Goal: Browse casually: Explore the website without a specific task or goal

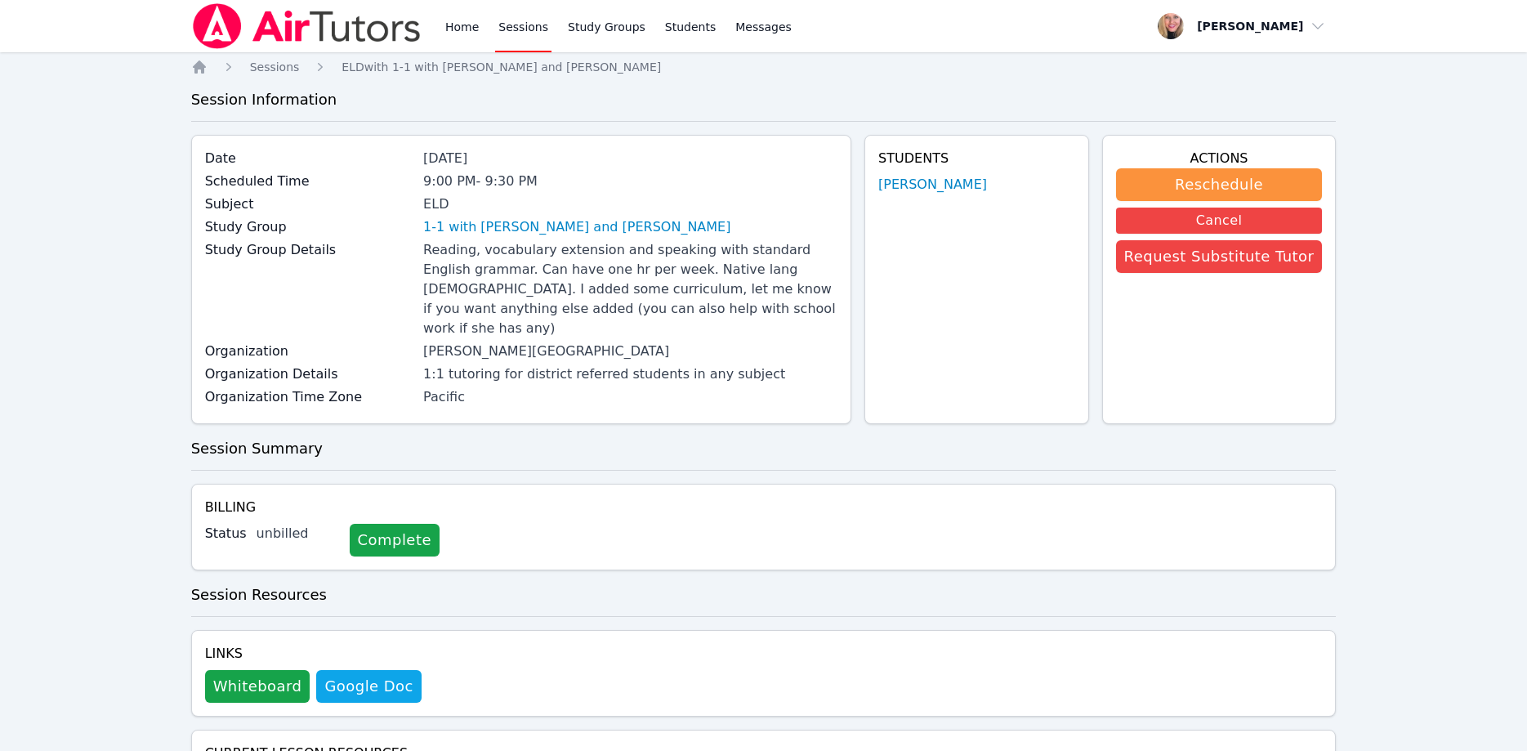
scroll to position [438, 0]
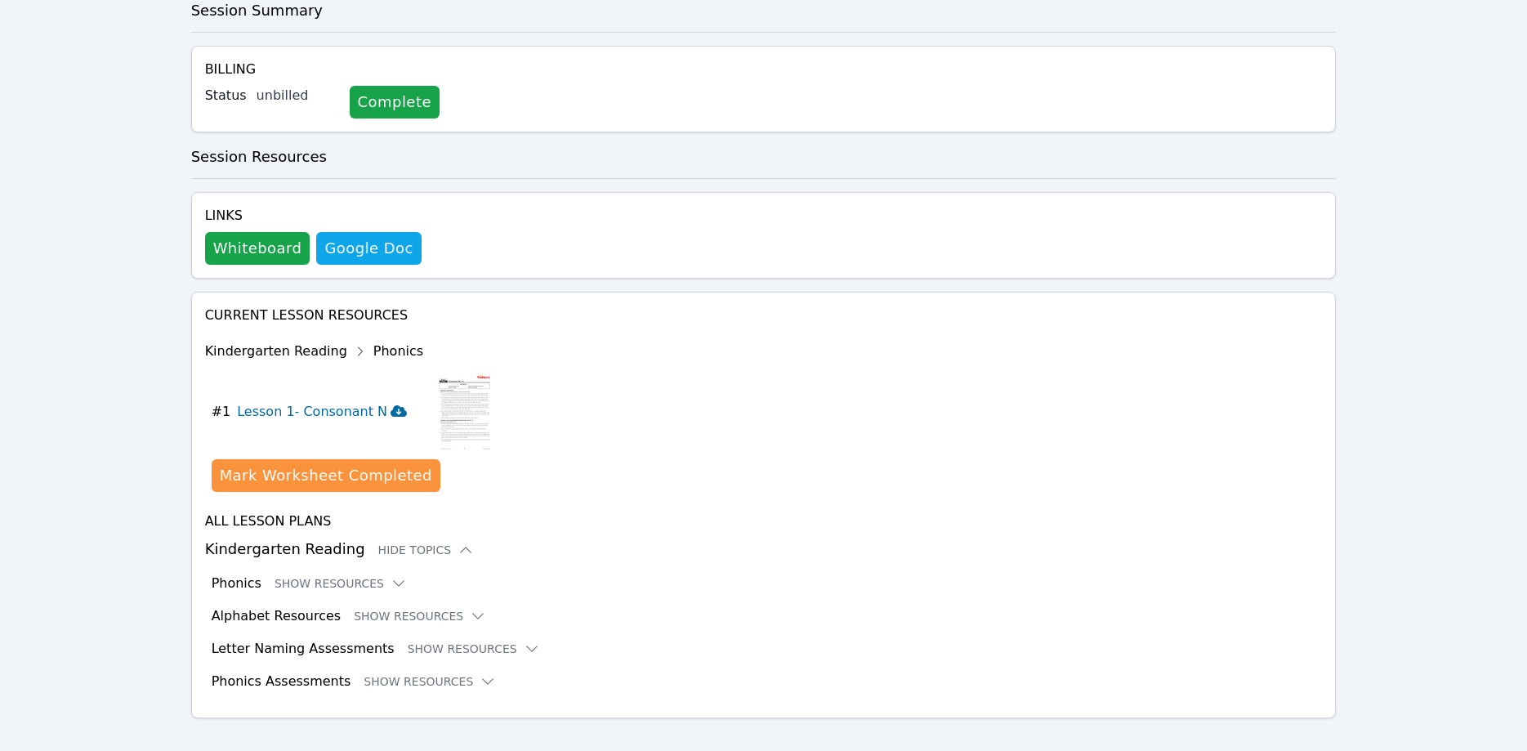
click at [387, 397] on button "# 1 Lesson 1- Consonant N" at bounding box center [316, 412] width 208 height 82
click at [356, 575] on button "Show Resources" at bounding box center [341, 583] width 132 height 16
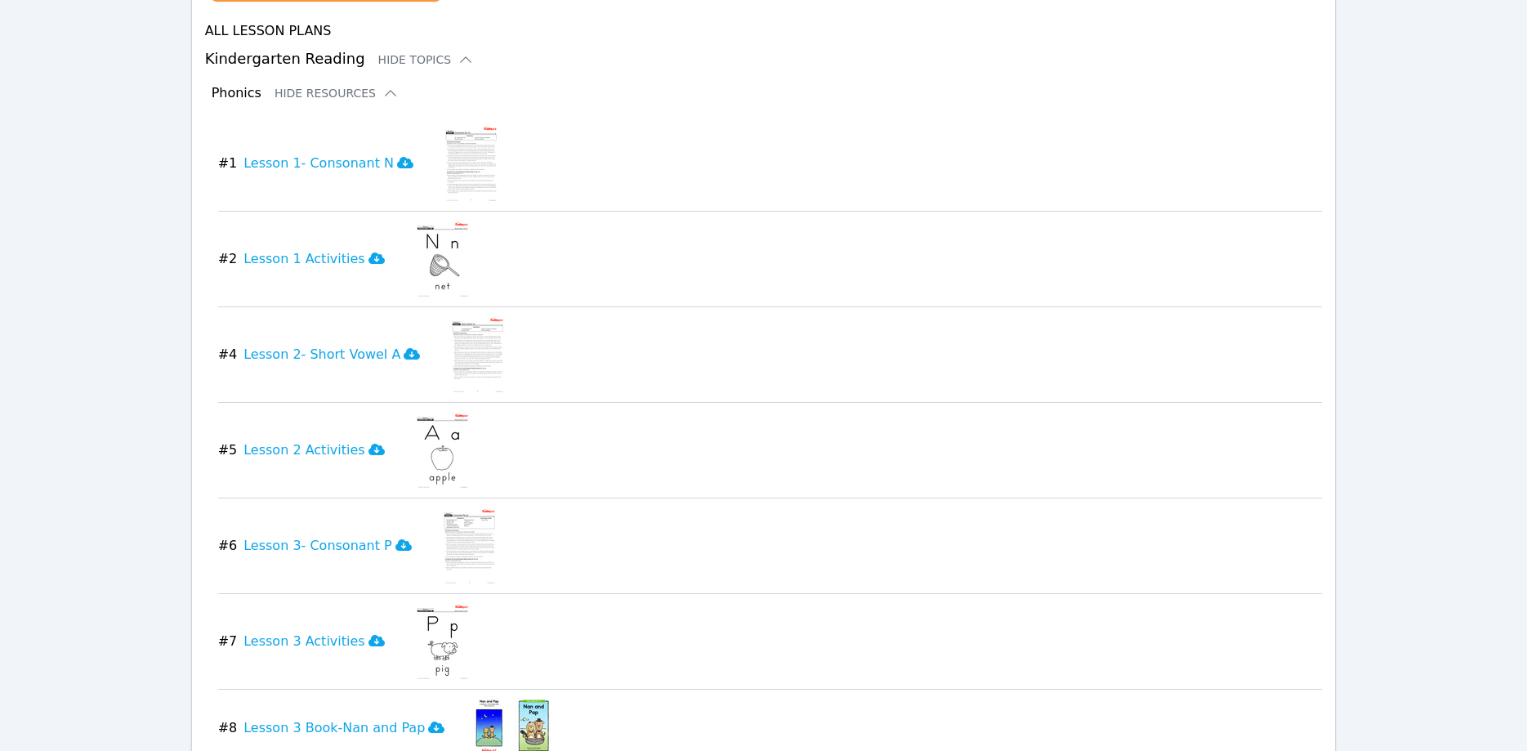
scroll to position [938, 0]
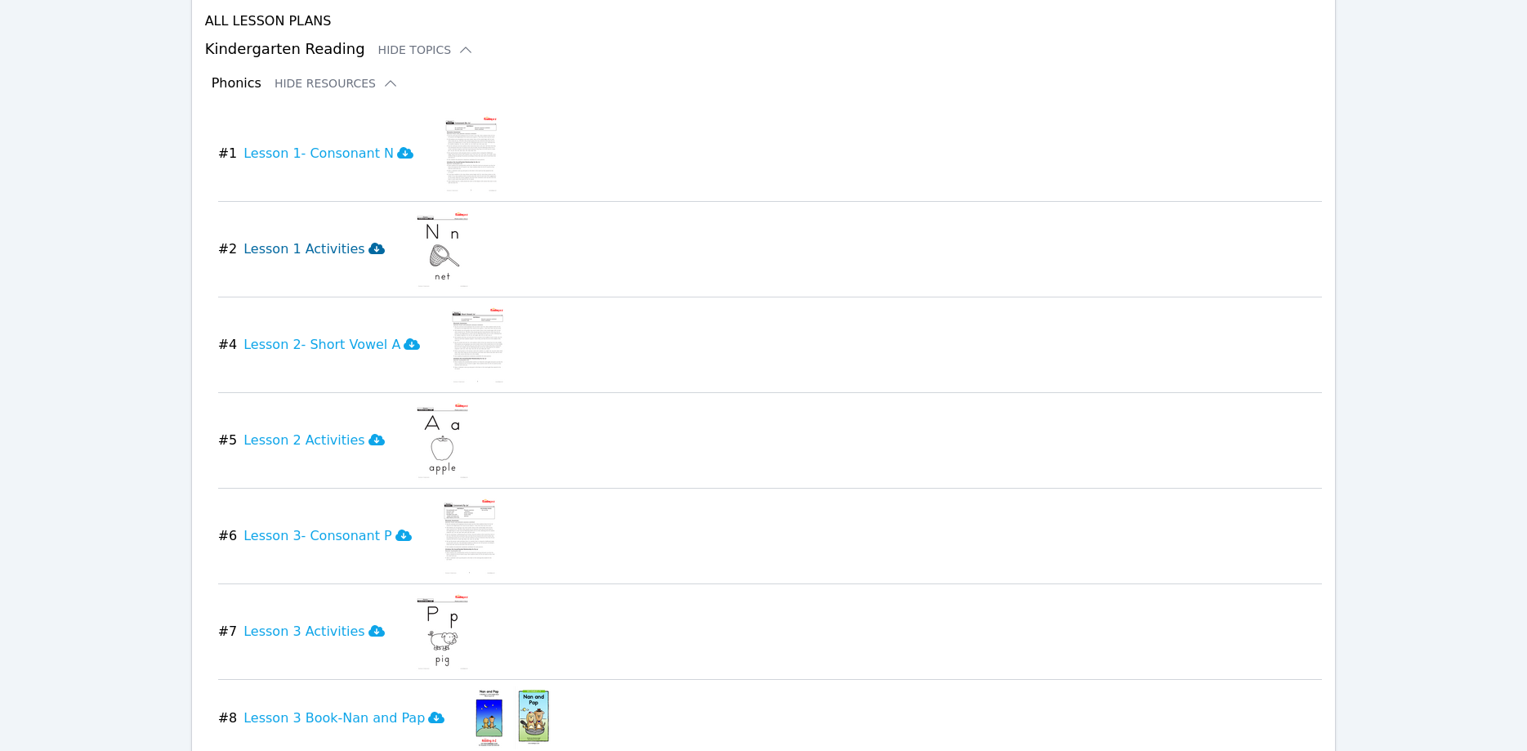
click at [369, 242] on icon at bounding box center [377, 248] width 16 height 13
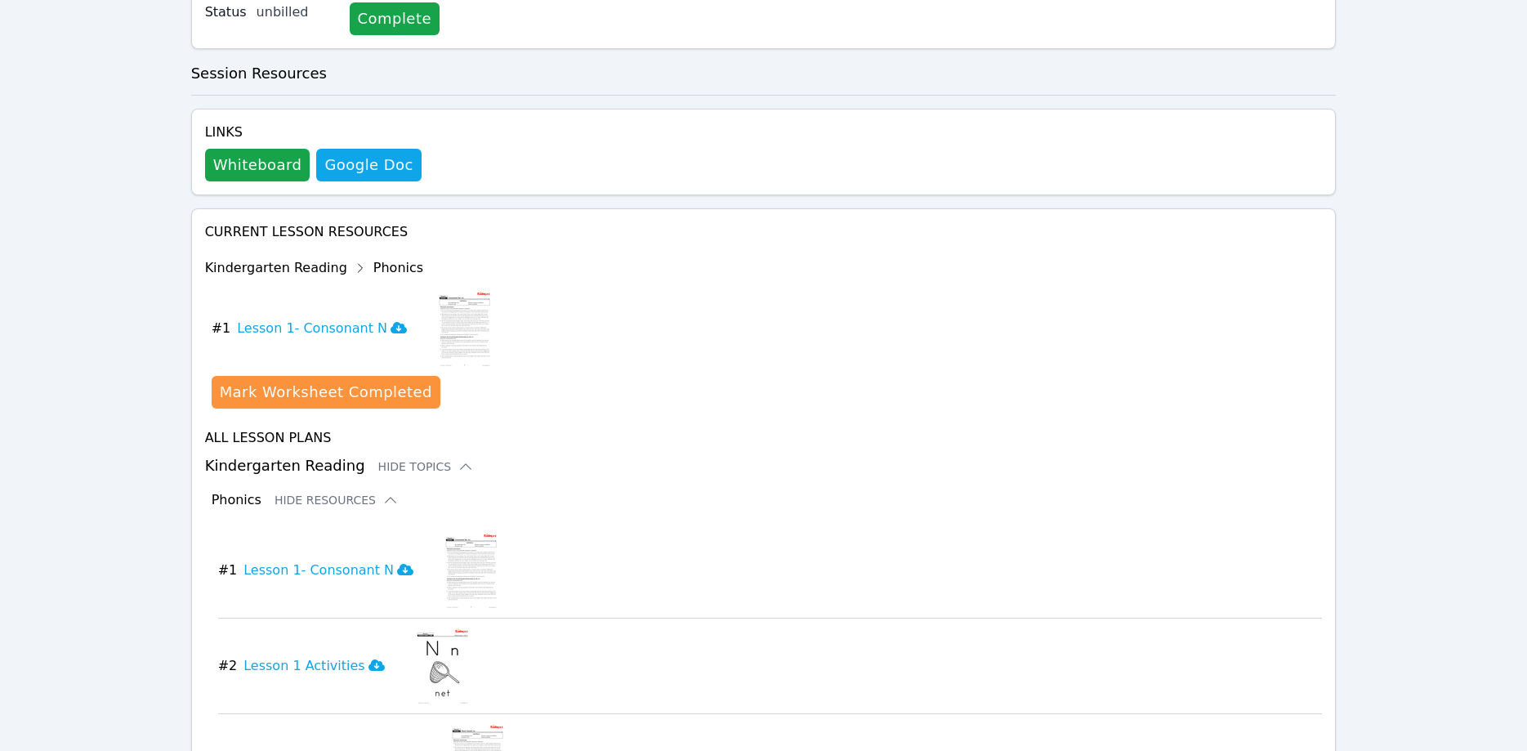
scroll to position [688, 0]
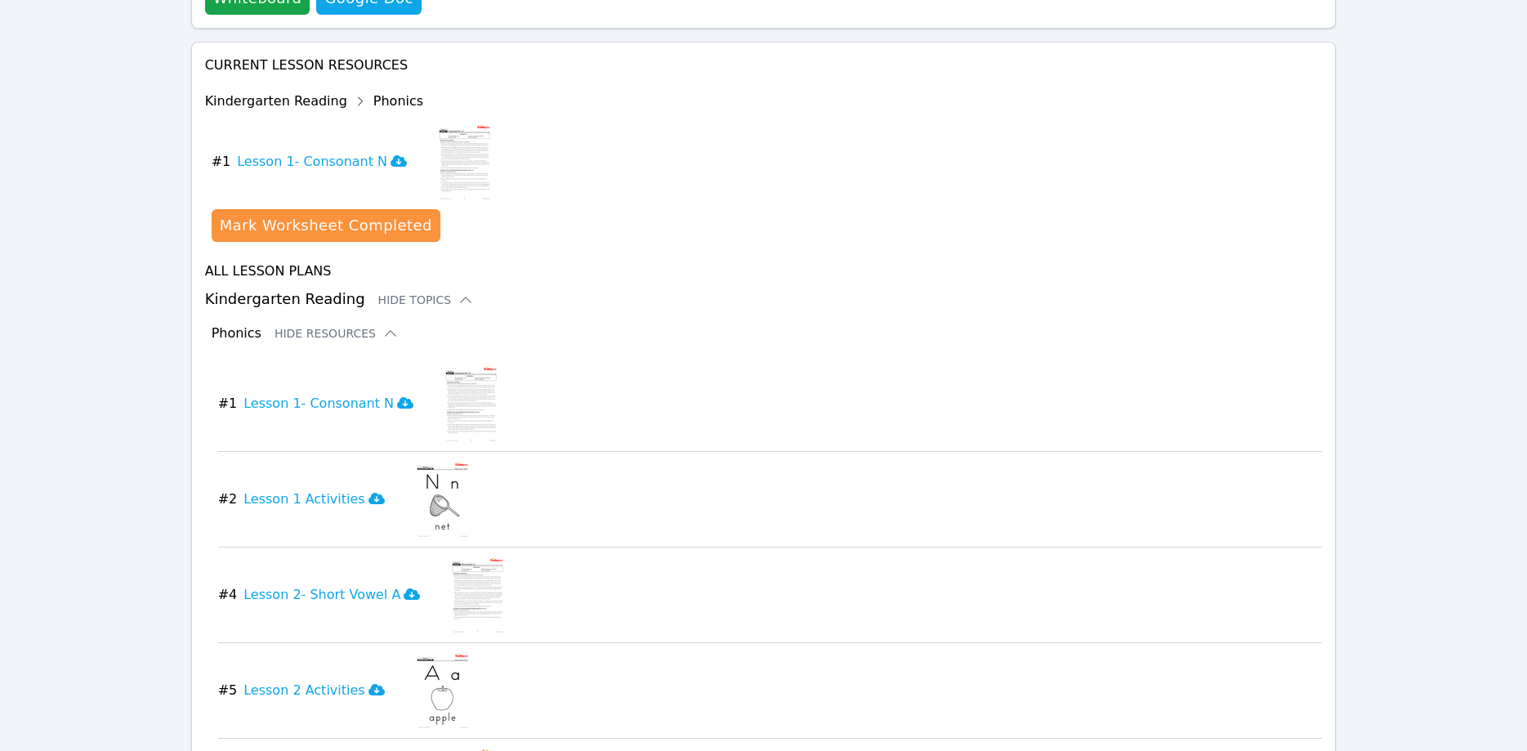
click at [358, 97] on icon at bounding box center [360, 101] width 4 height 8
click at [375, 88] on div "Kindergarten Reading Phonics" at bounding box center [350, 101] width 291 height 26
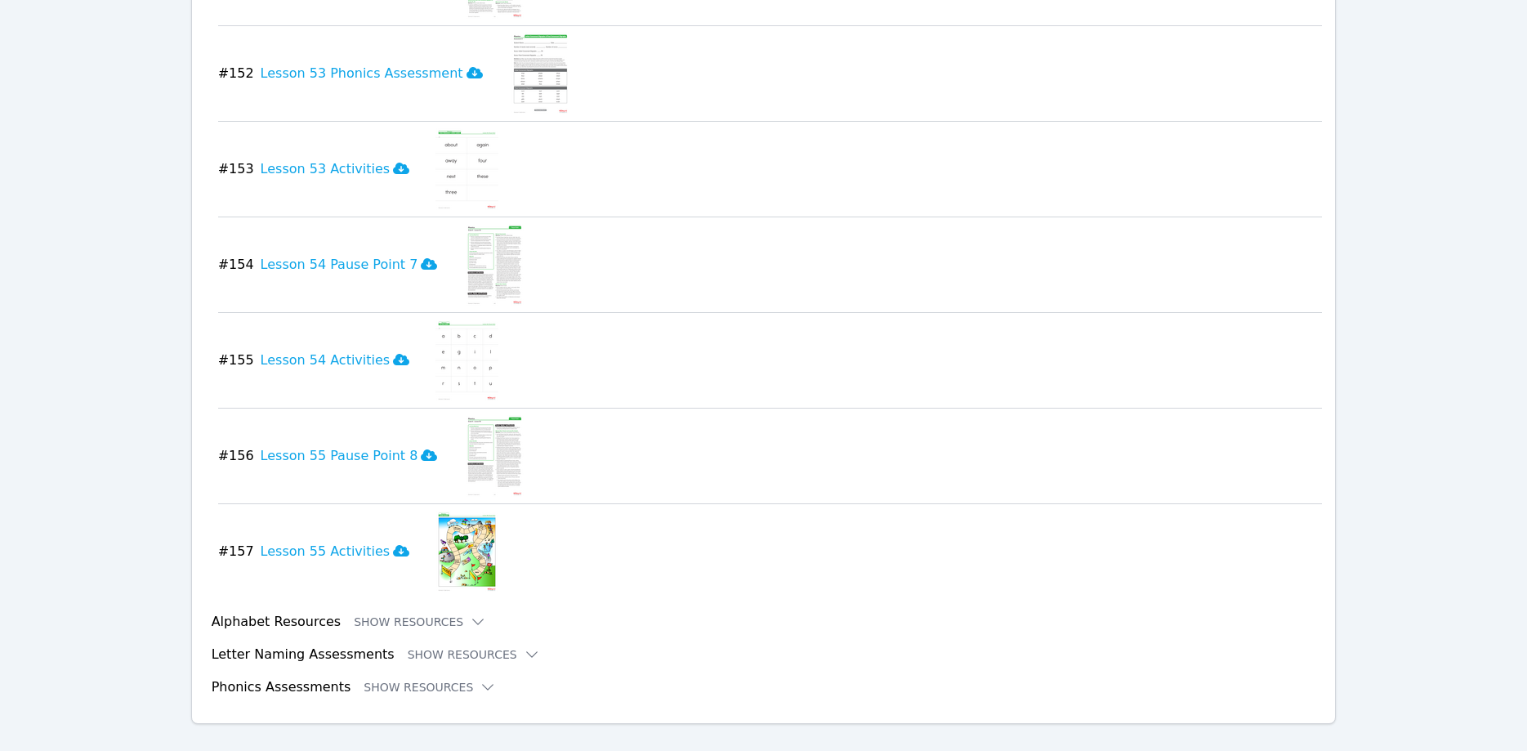
scroll to position [15103, 0]
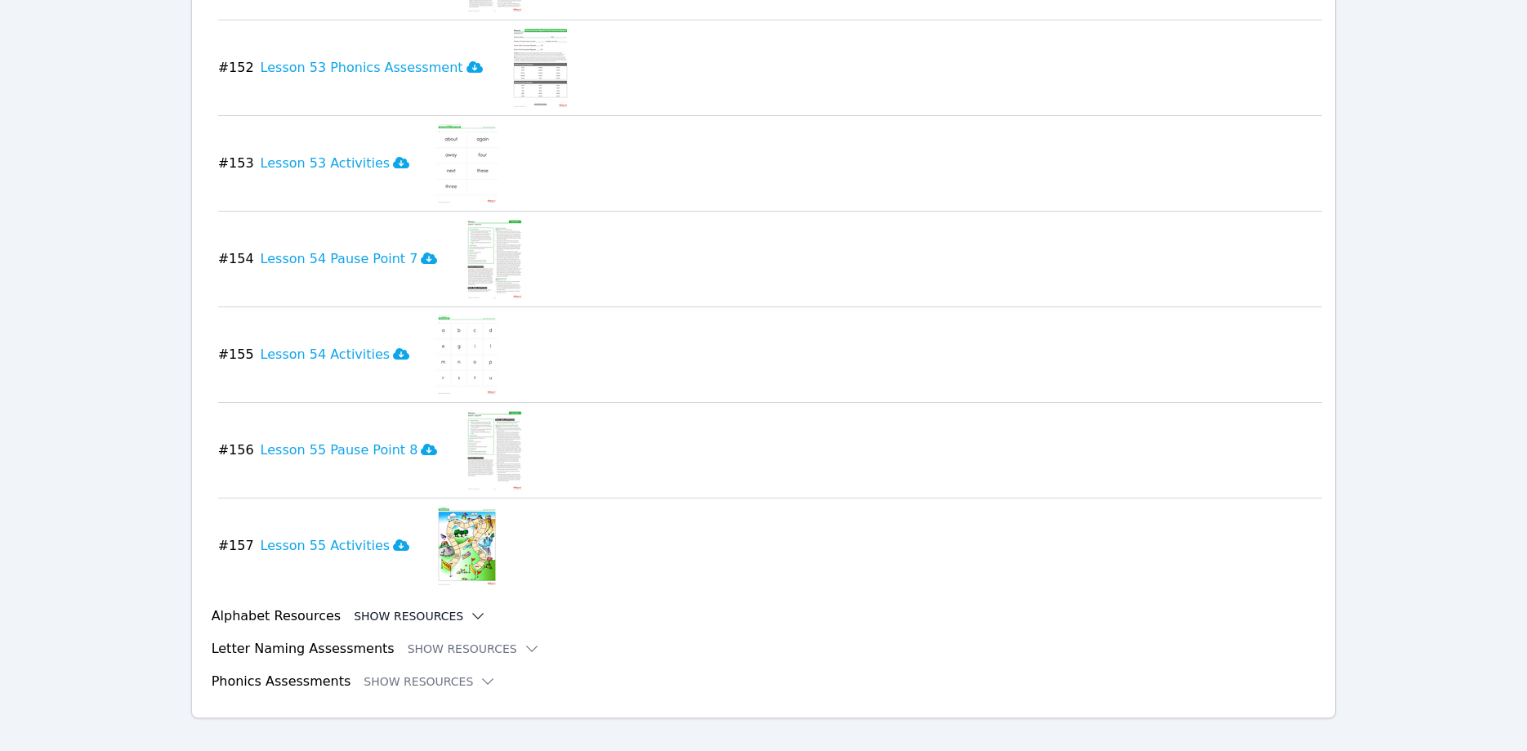
click at [390, 608] on button "Show Resources" at bounding box center [420, 616] width 132 height 16
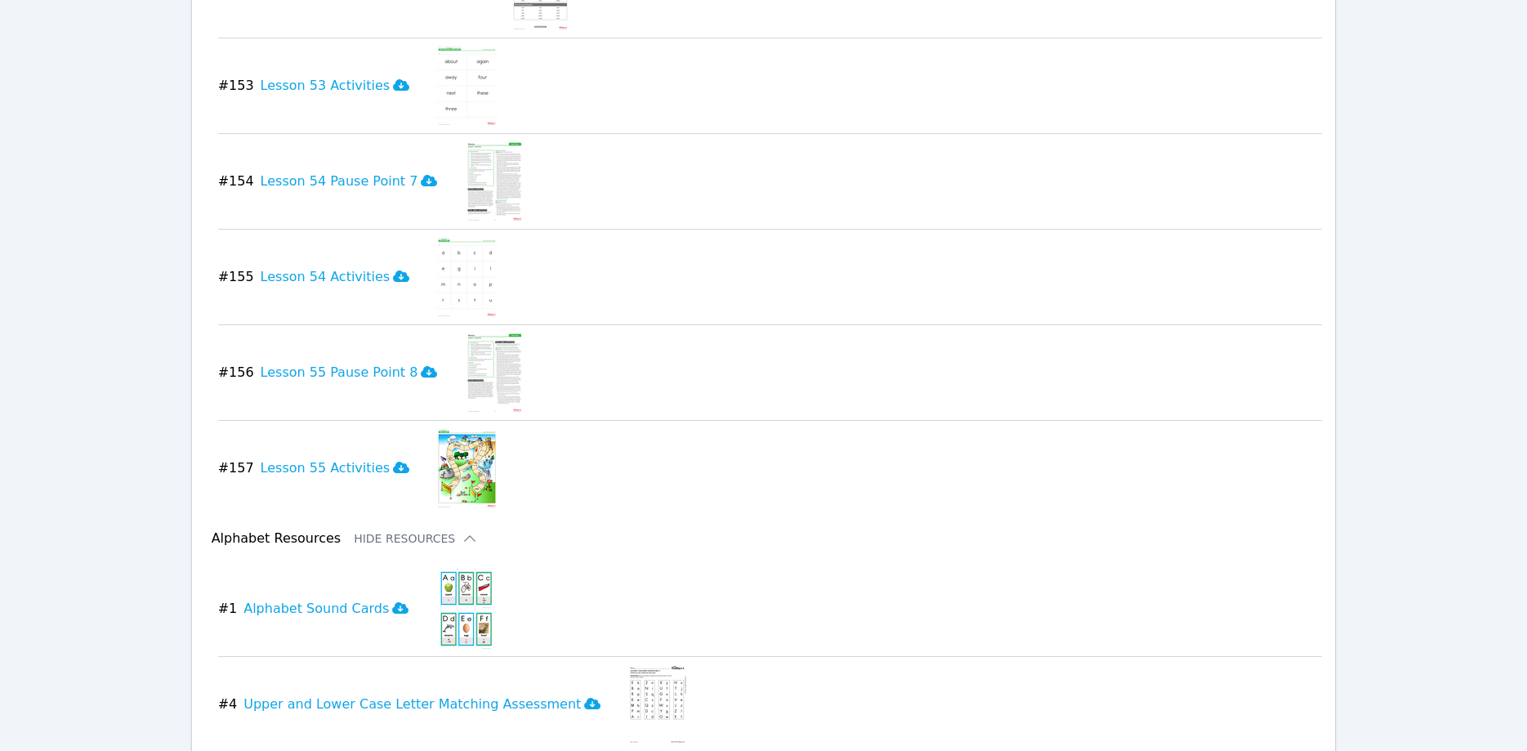
scroll to position [15306, 0]
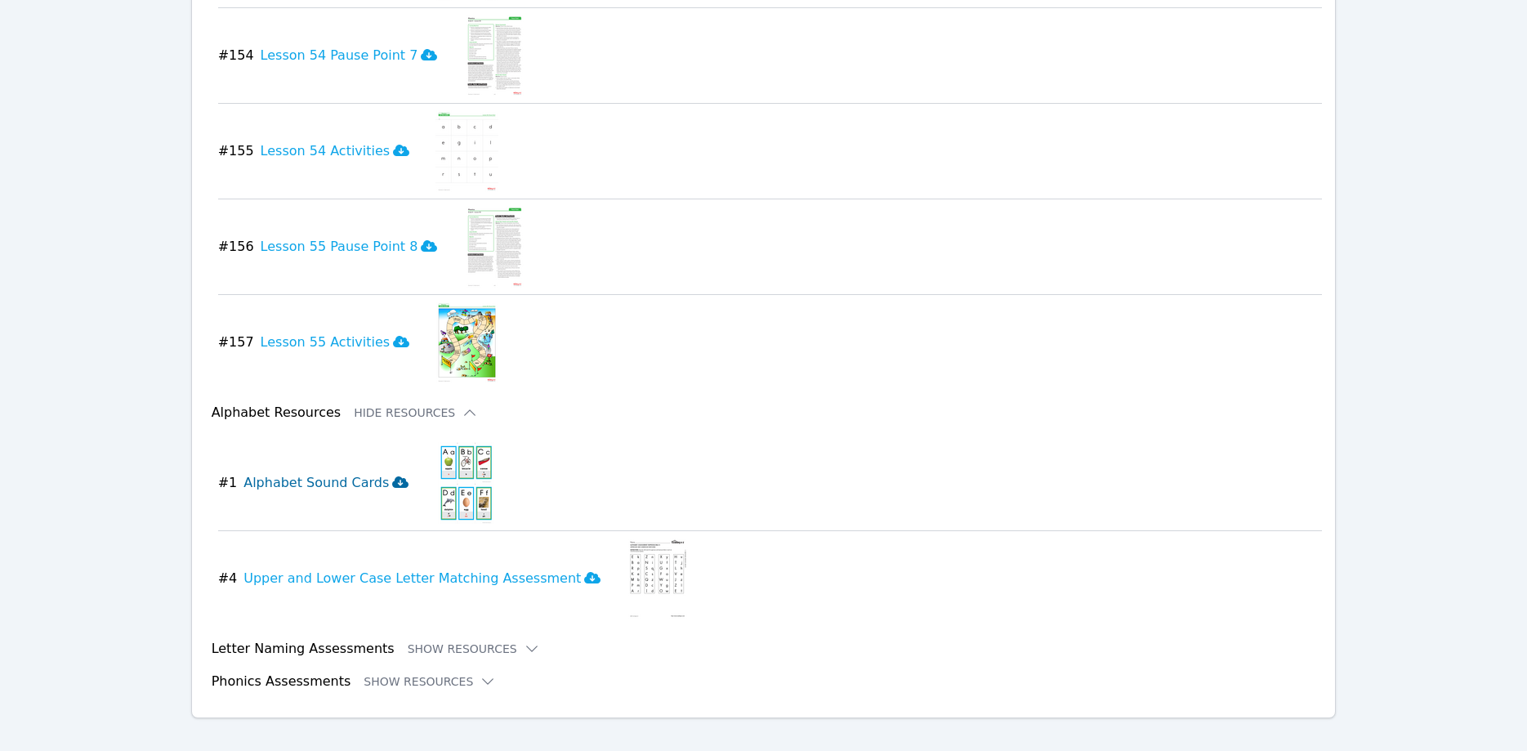
click at [392, 476] on icon at bounding box center [400, 481] width 16 height 11
click at [584, 572] on icon at bounding box center [592, 577] width 16 height 11
click at [423, 641] on button "Show Resources" at bounding box center [474, 649] width 132 height 16
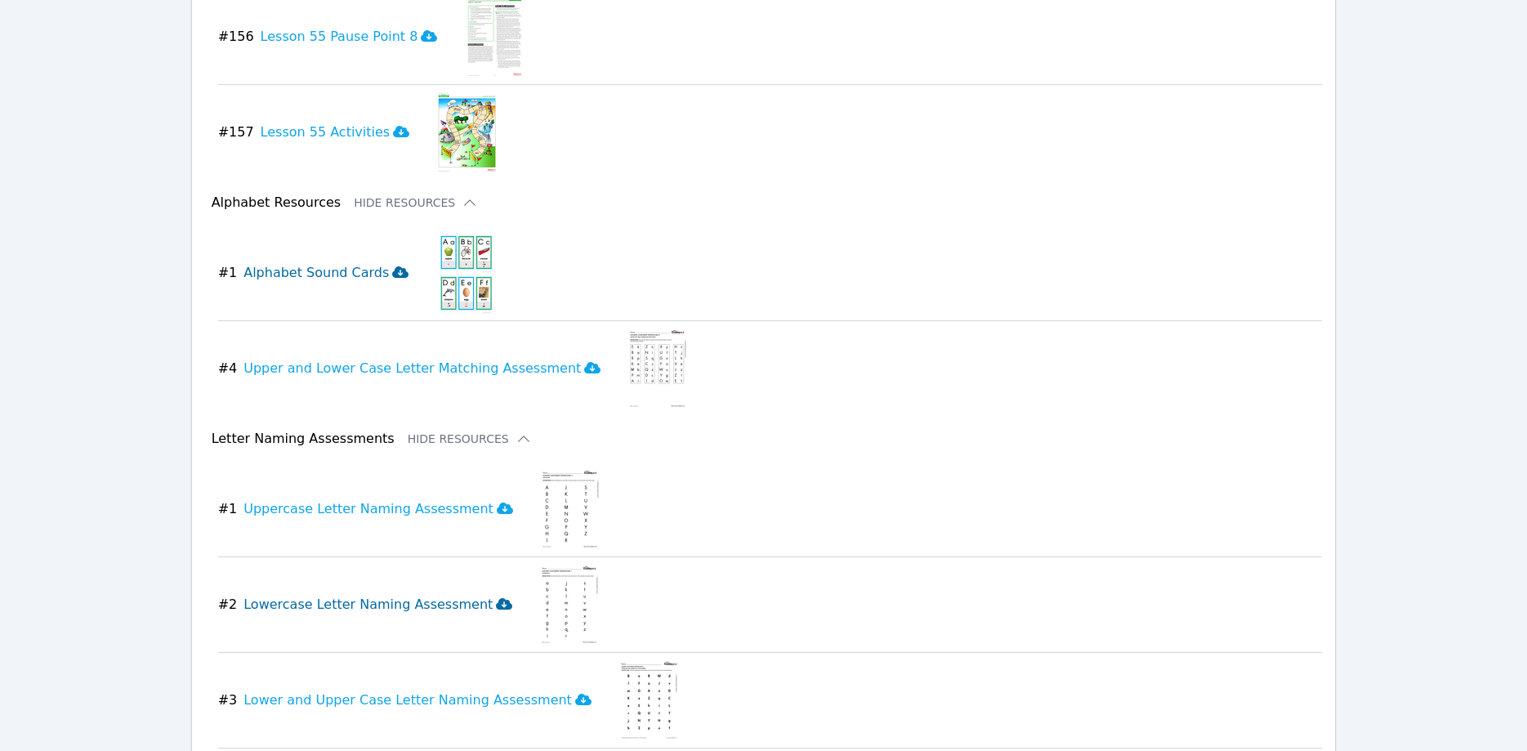
scroll to position [15701, 0]
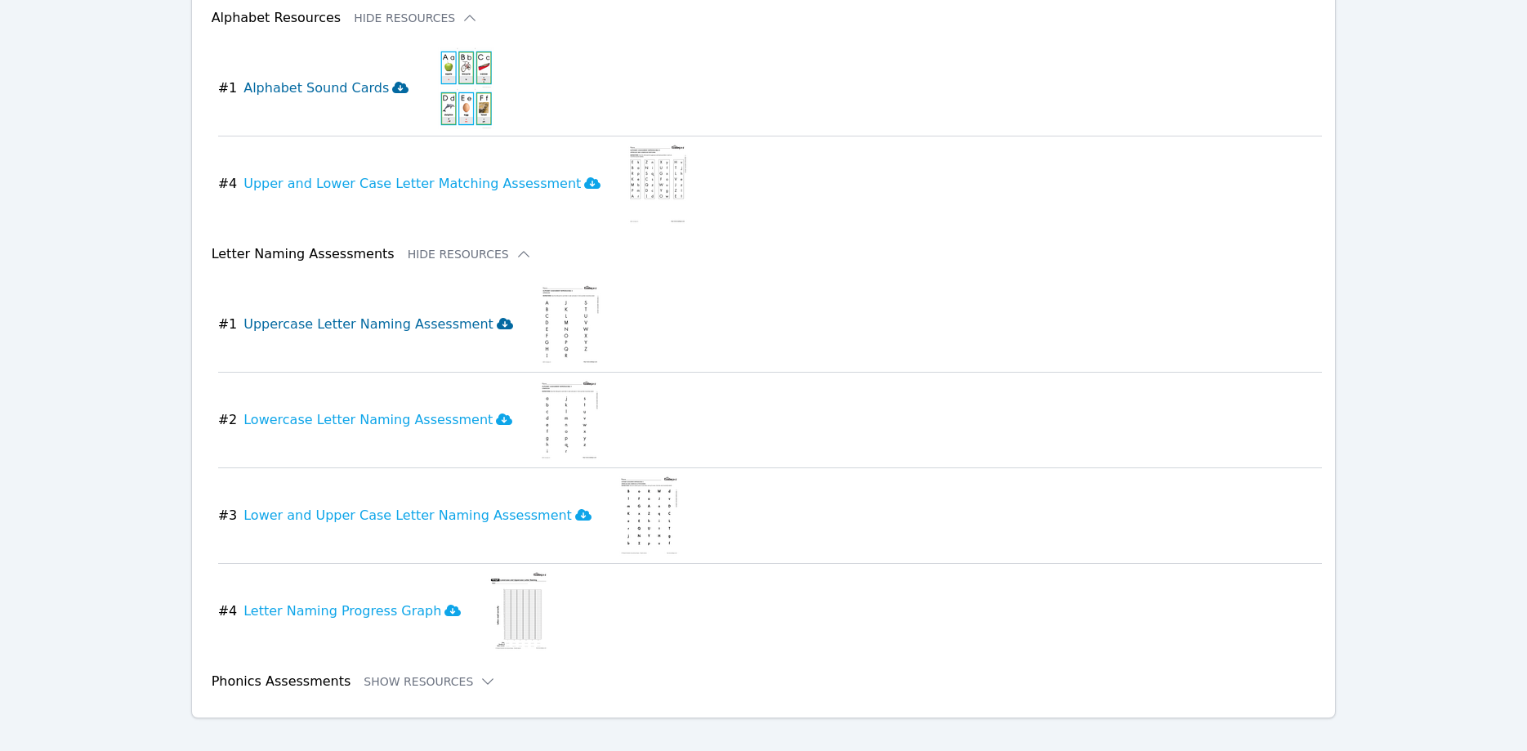
click at [497, 318] on icon at bounding box center [505, 323] width 16 height 11
click at [575, 508] on icon at bounding box center [583, 514] width 16 height 13
click at [421, 673] on button "Show Resources" at bounding box center [430, 681] width 132 height 16
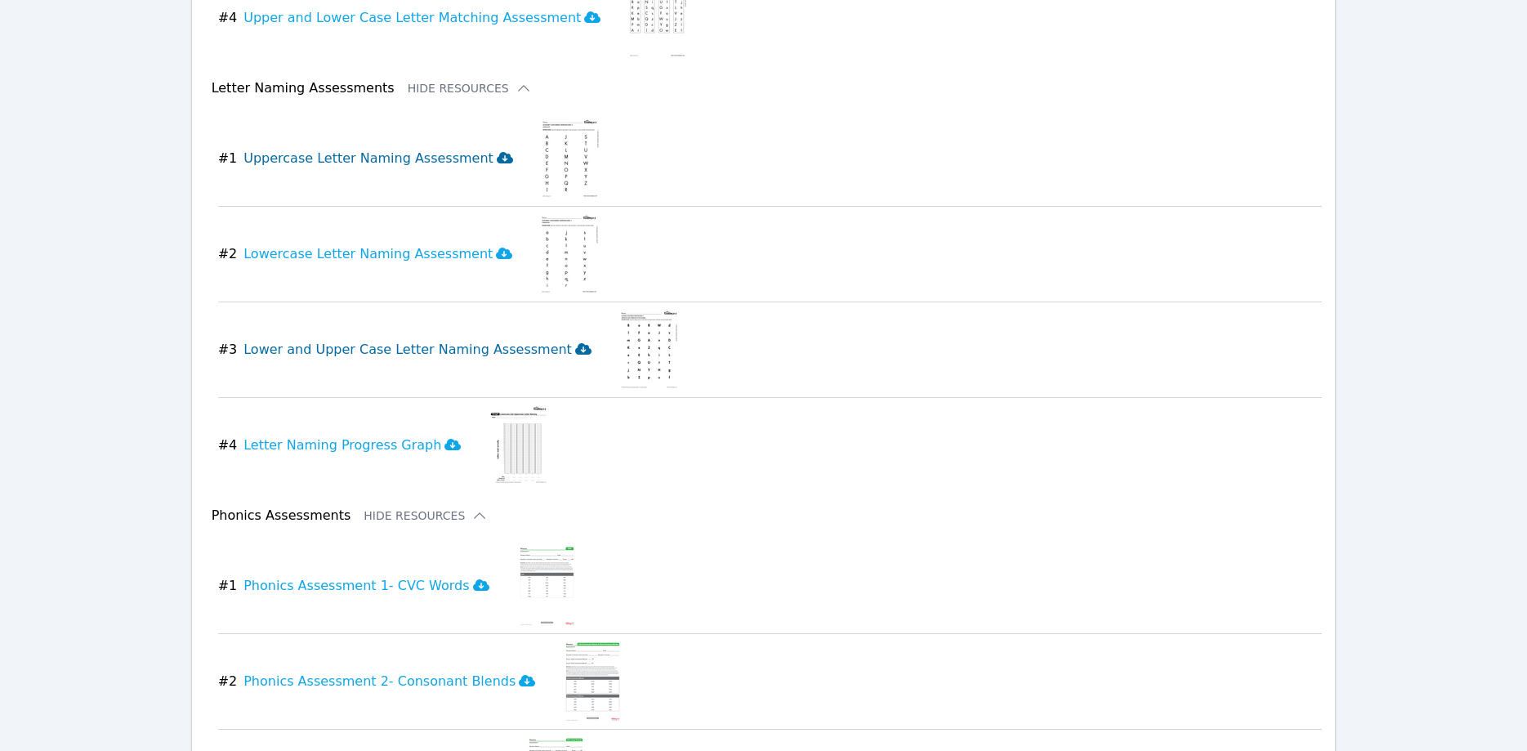
scroll to position [16035, 0]
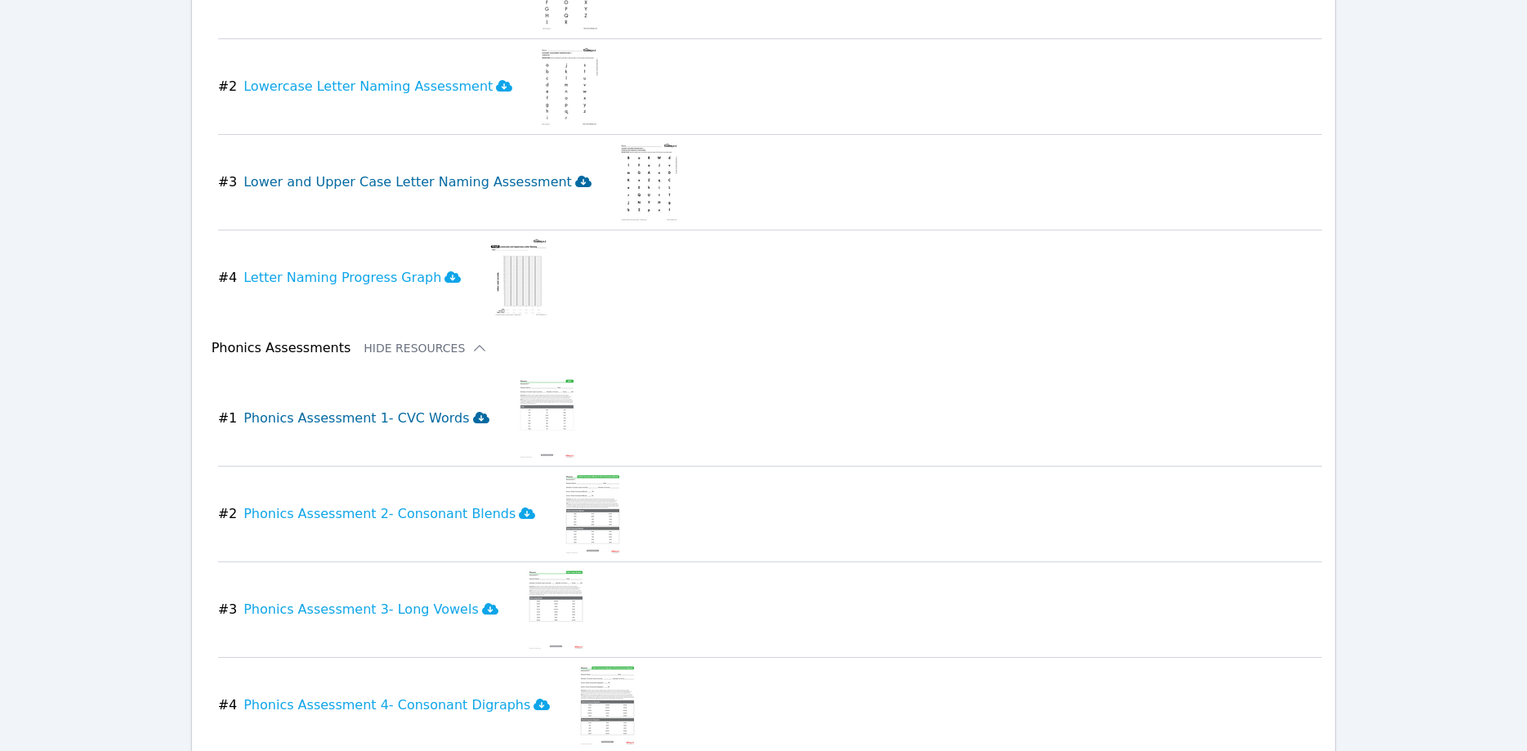
click at [473, 412] on icon at bounding box center [481, 417] width 16 height 11
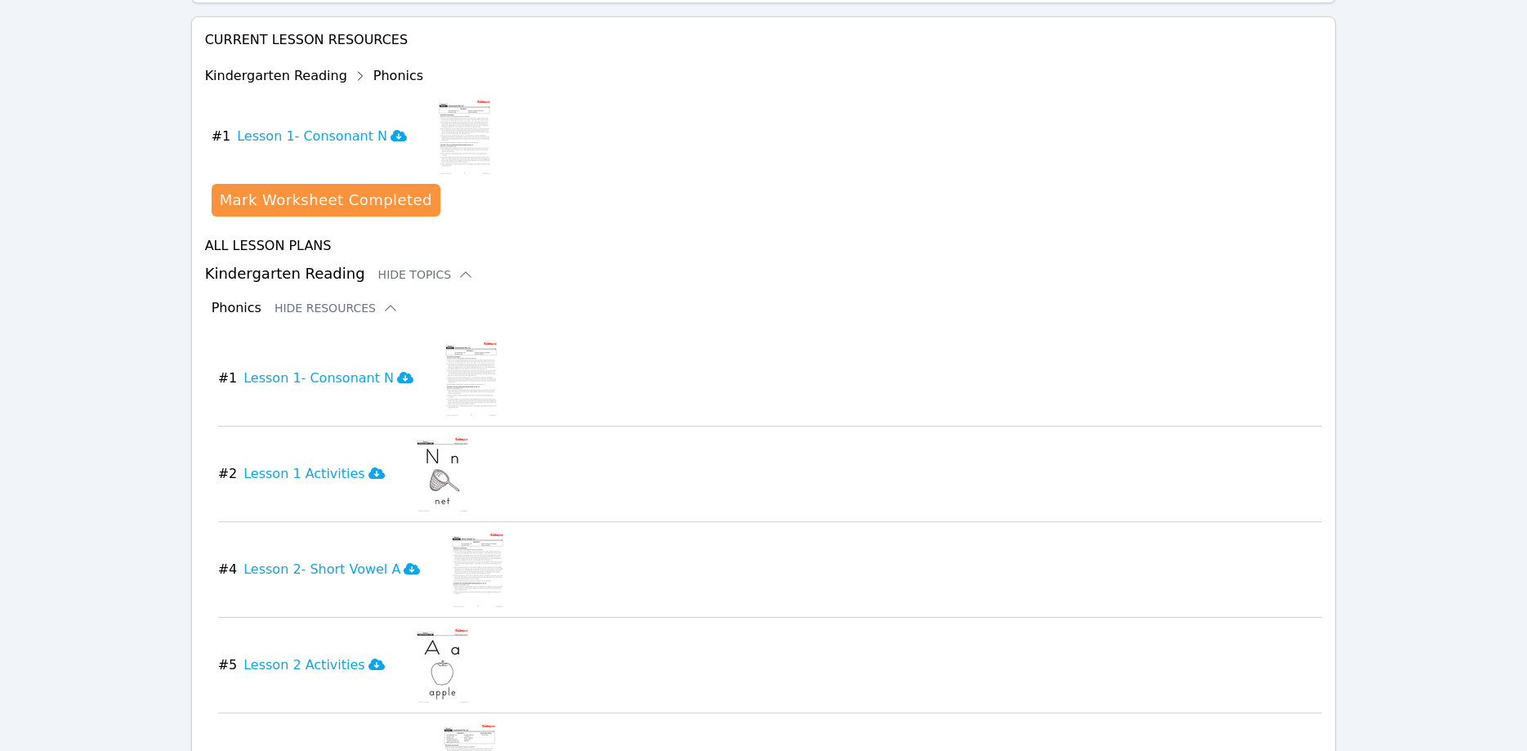
scroll to position [0, 0]
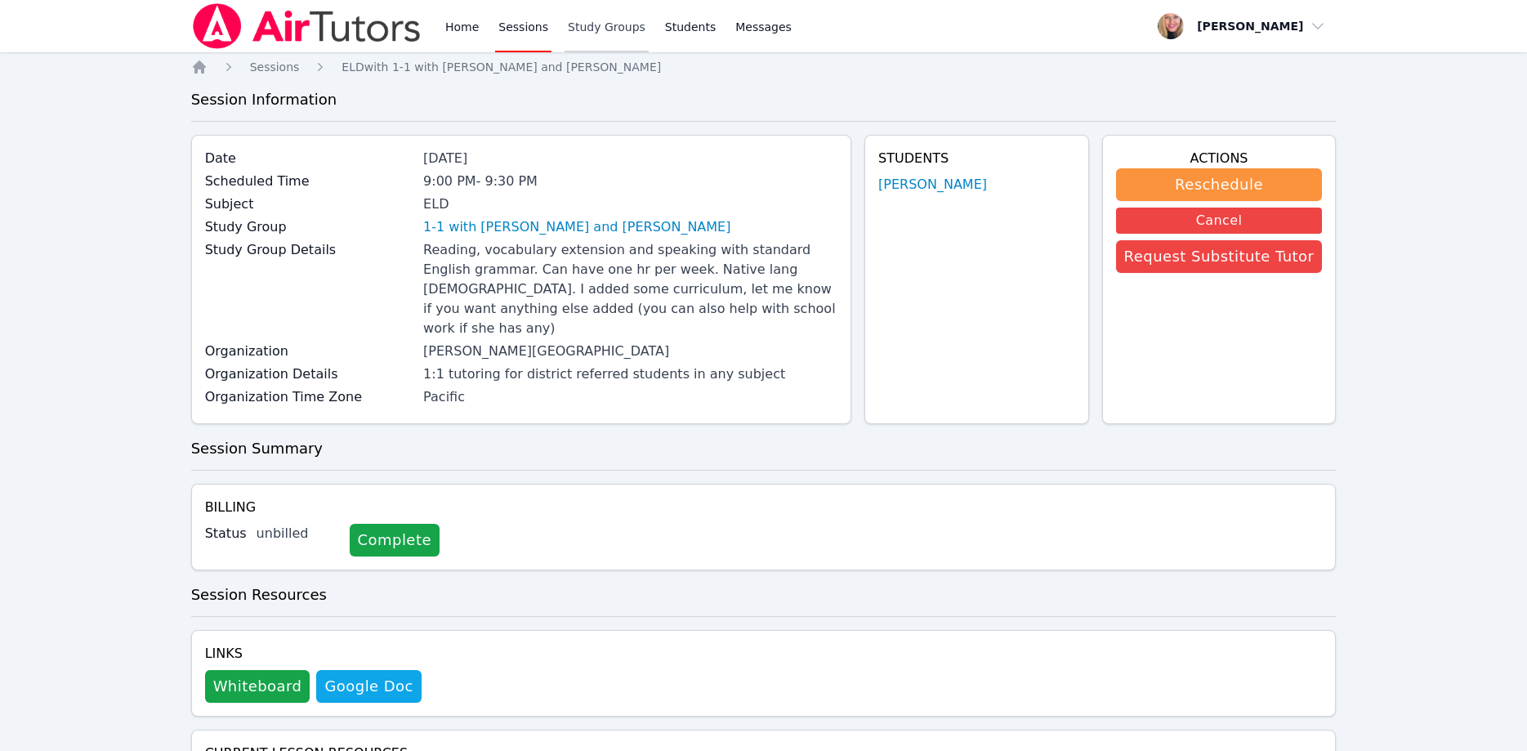
click at [588, 35] on link "Study Groups" at bounding box center [607, 26] width 84 height 52
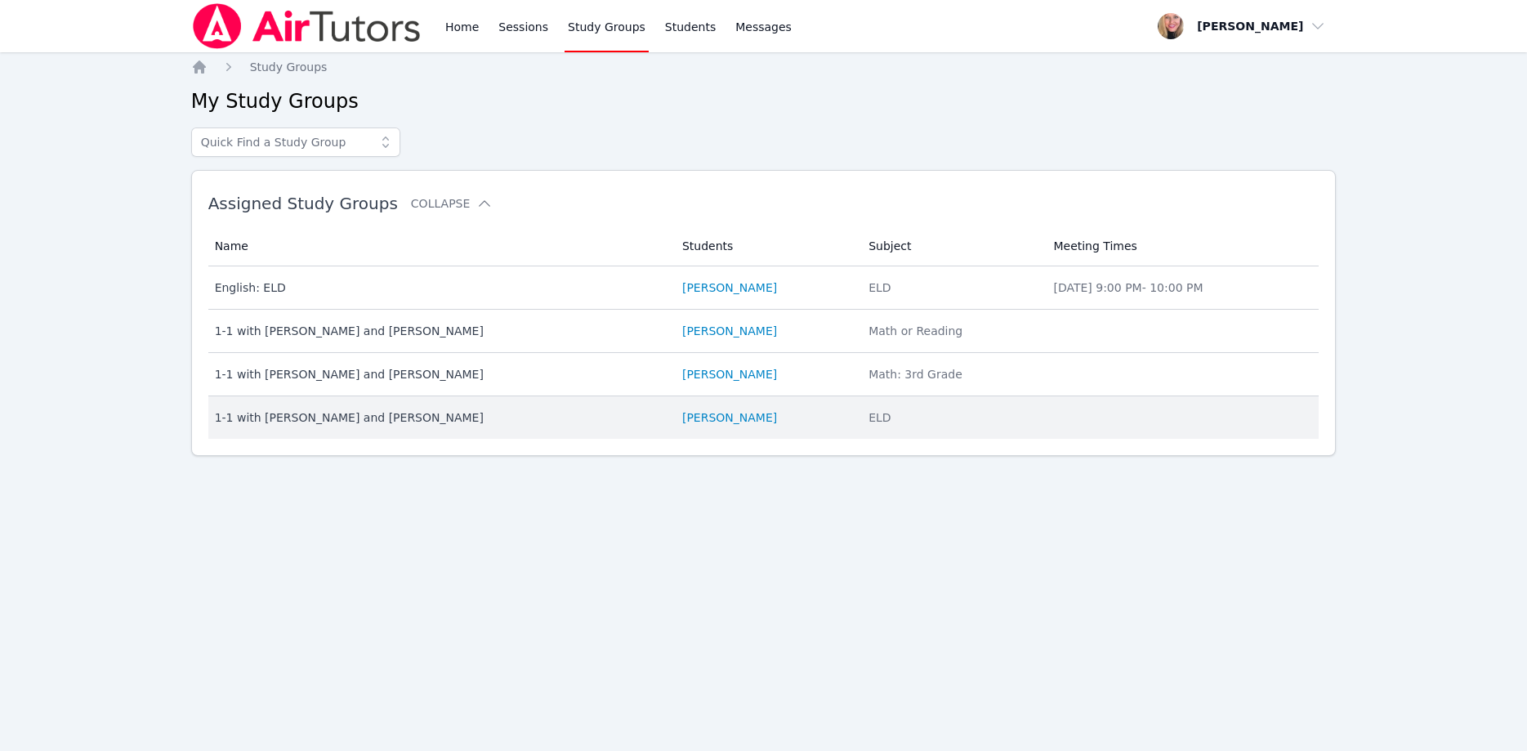
click at [357, 414] on div "1-1 with [PERSON_NAME] and [PERSON_NAME]" at bounding box center [439, 417] width 448 height 16
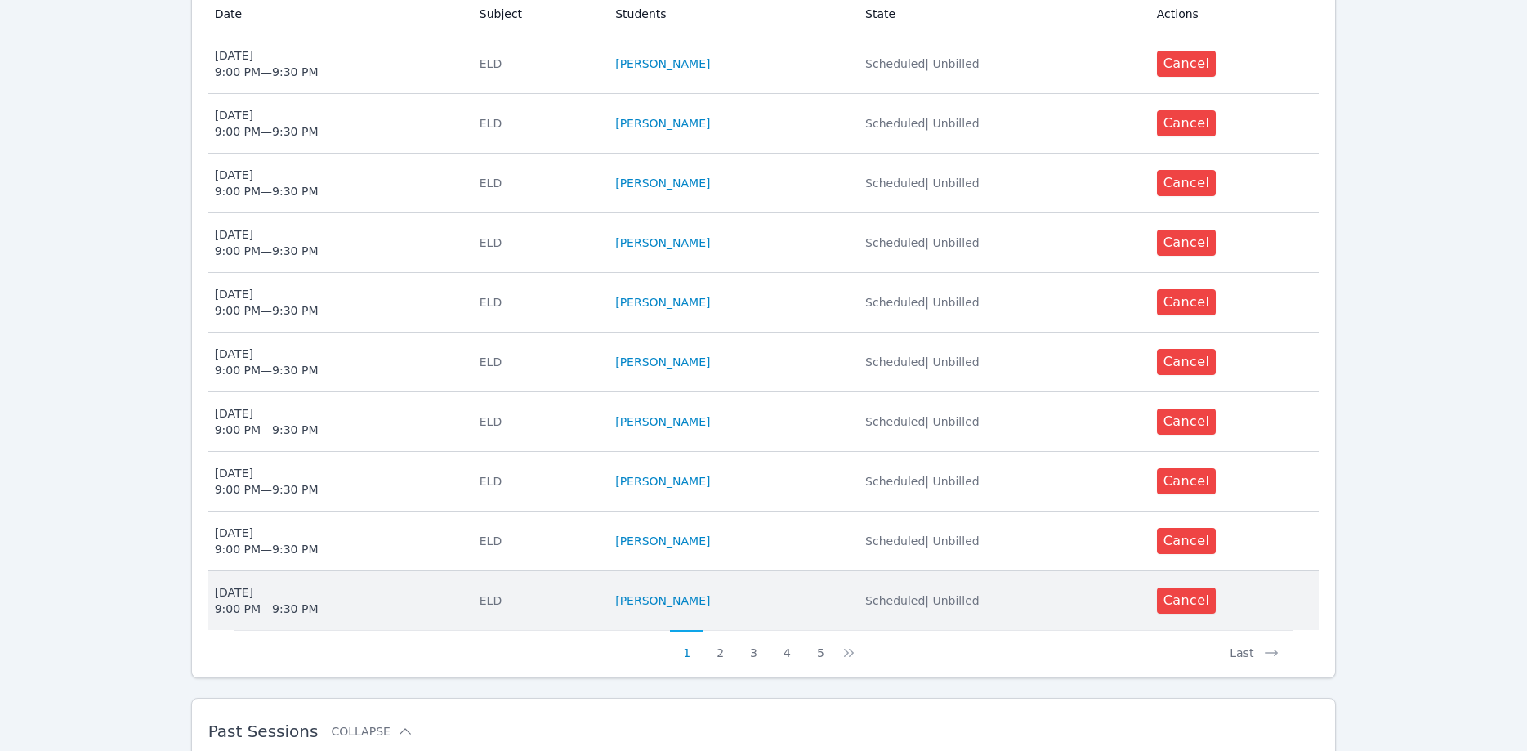
scroll to position [665, 0]
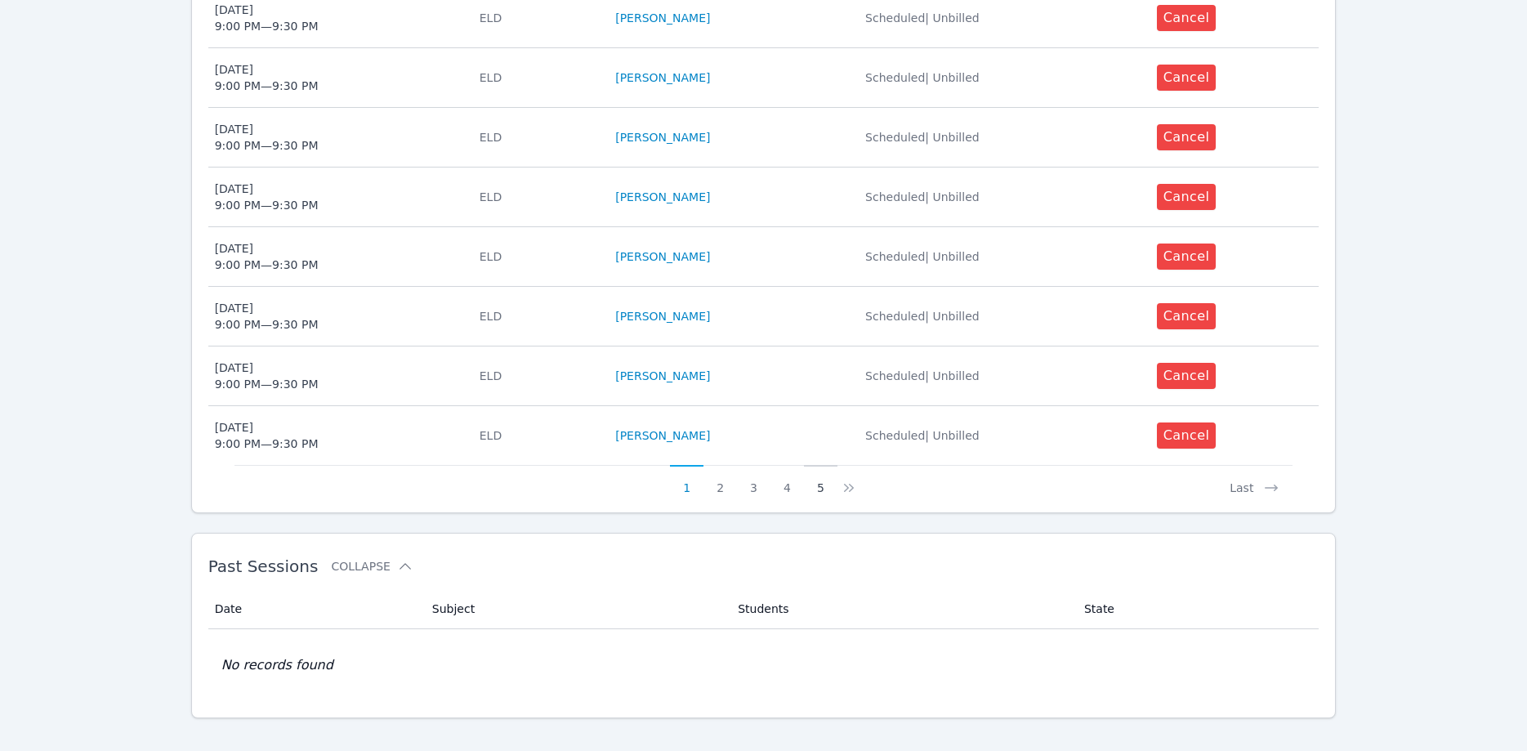
click at [816, 469] on button "5" at bounding box center [821, 480] width 34 height 31
click at [825, 467] on button "7" at bounding box center [831, 480] width 34 height 31
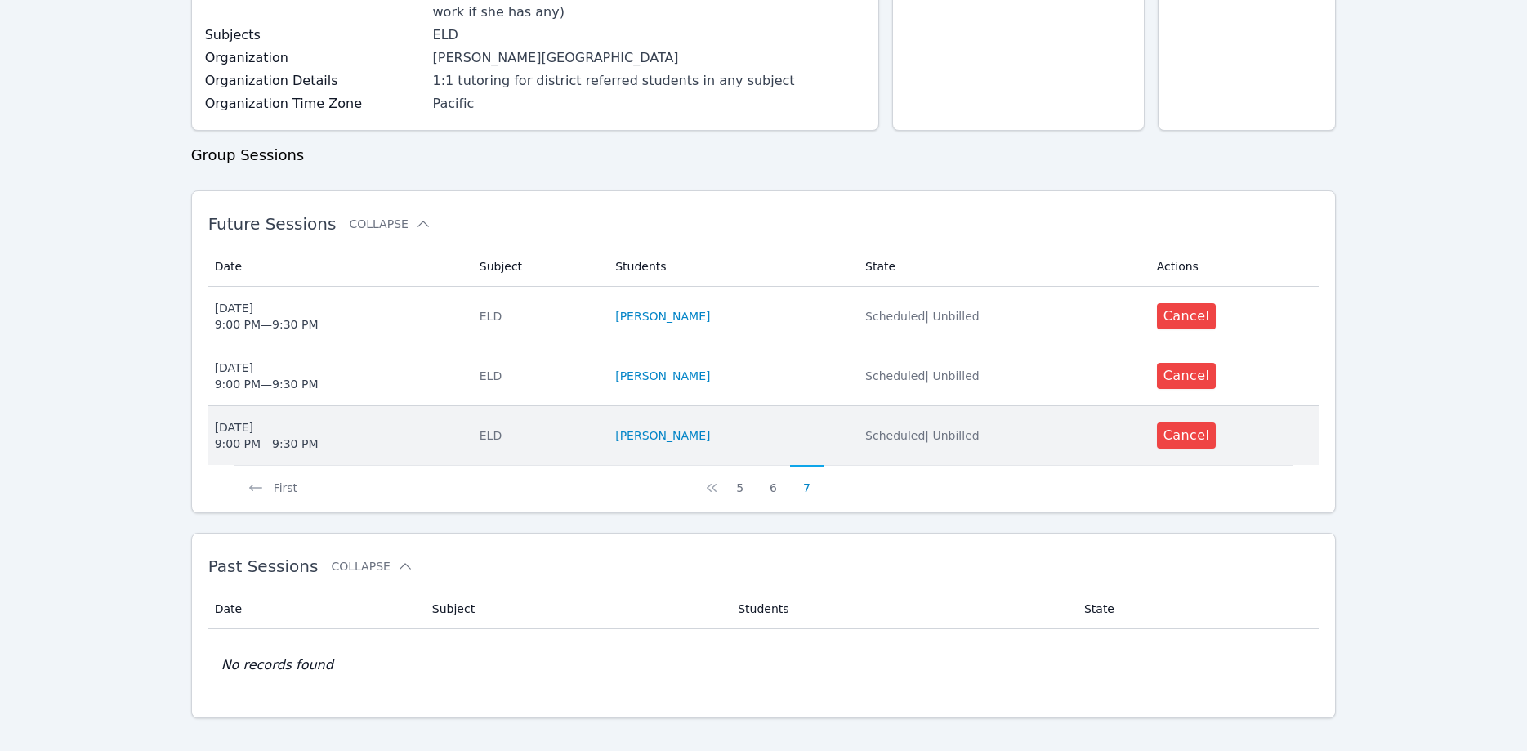
click at [596, 427] on div "ELD" at bounding box center [538, 435] width 116 height 16
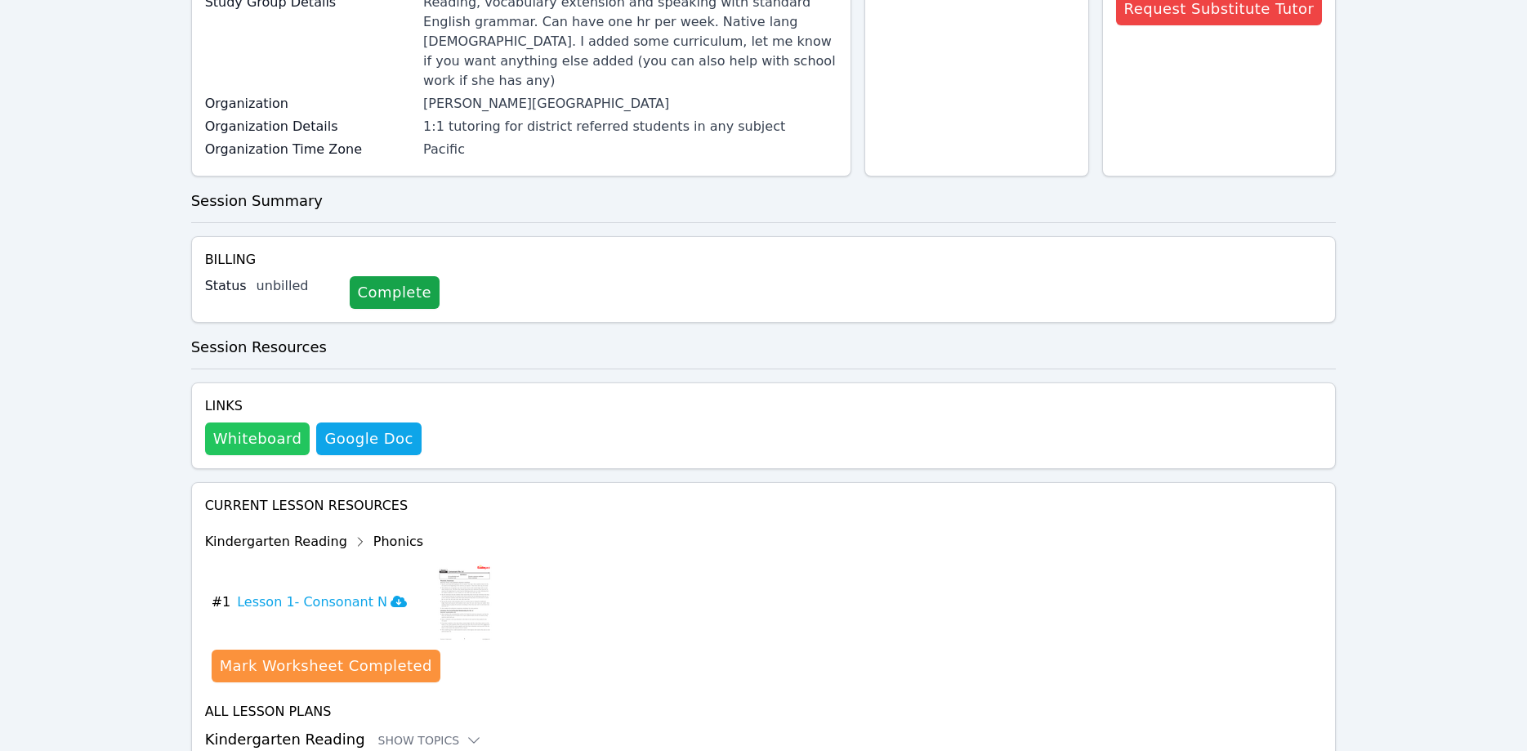
click at [257, 426] on button "Whiteboard" at bounding box center [257, 439] width 105 height 33
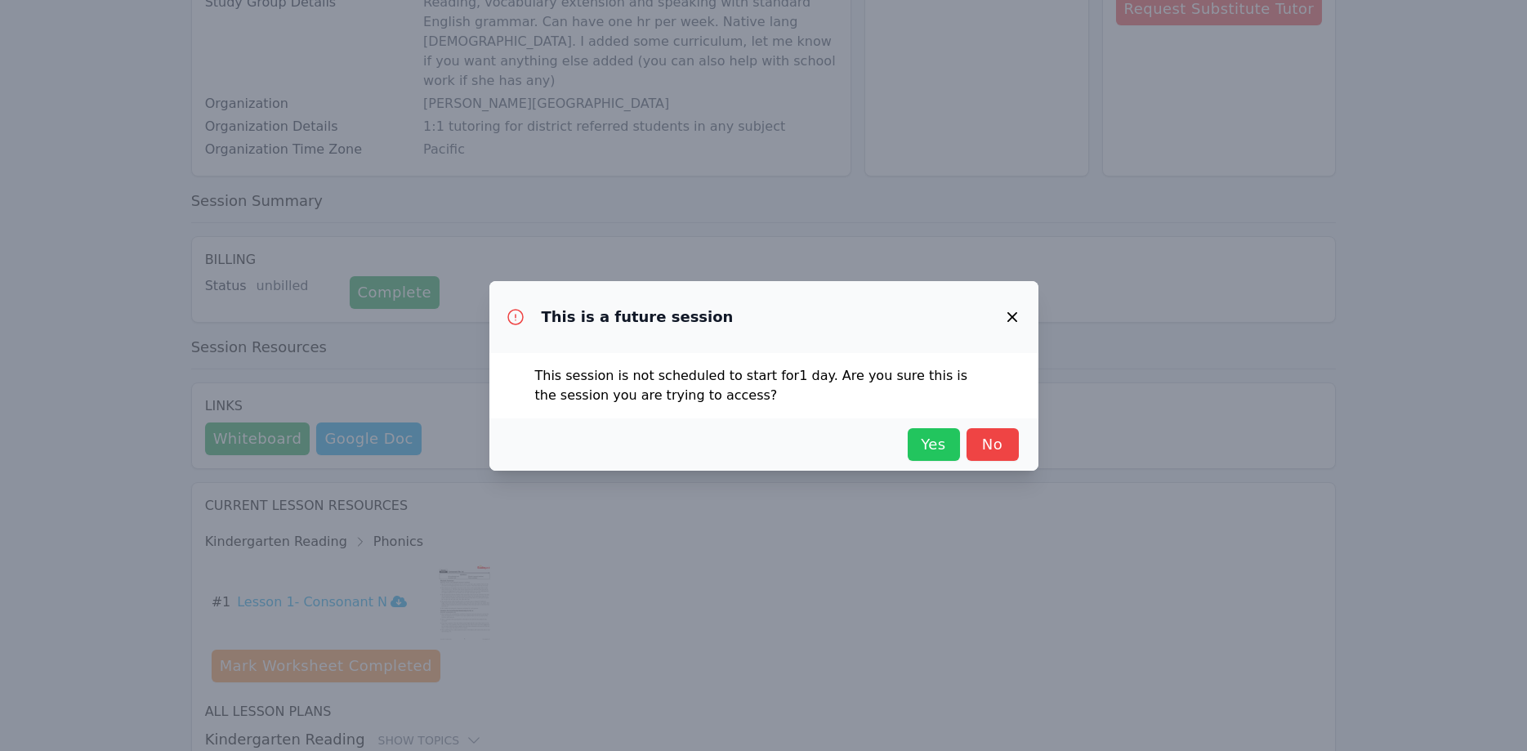
click at [922, 436] on span "Yes" at bounding box center [934, 444] width 36 height 23
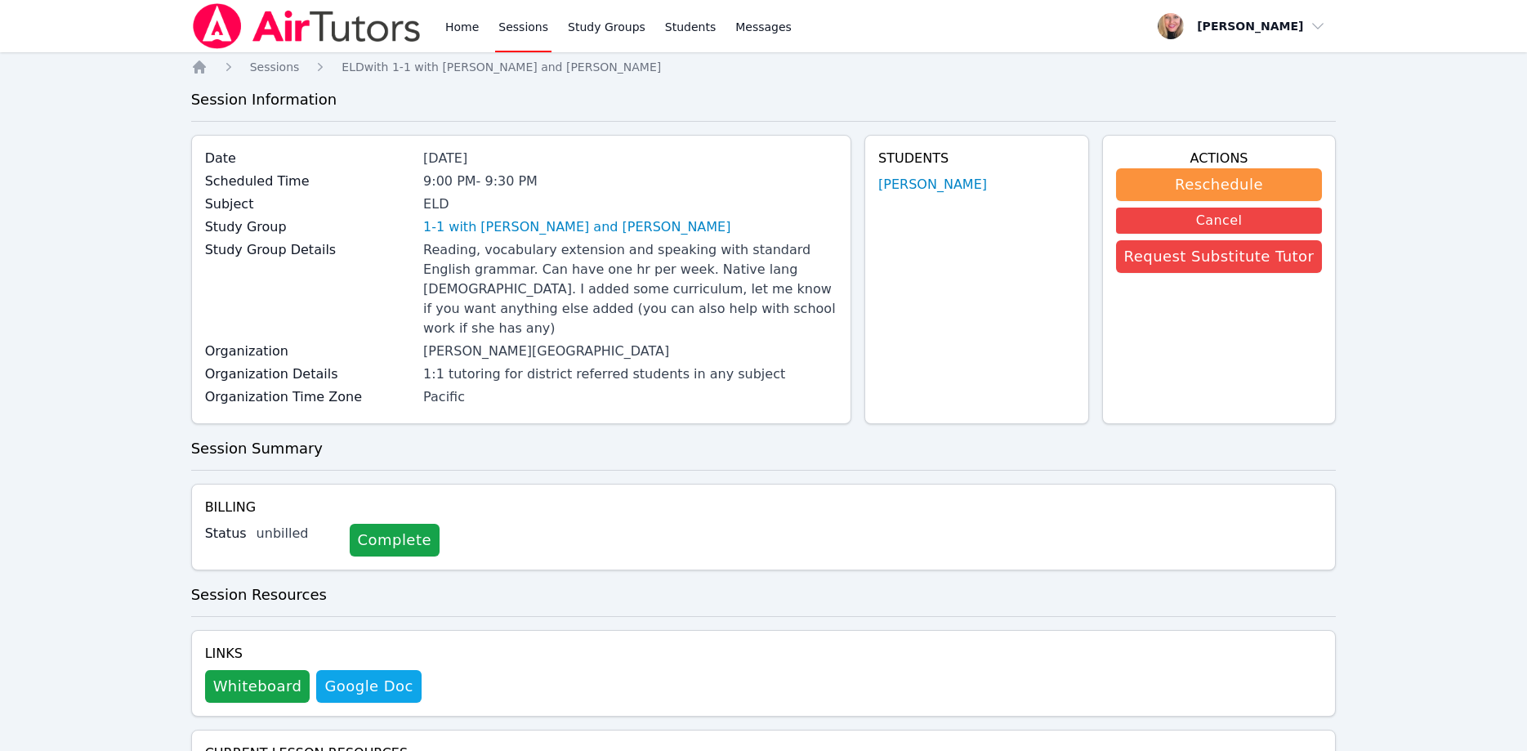
click at [516, 33] on link "Sessions" at bounding box center [523, 26] width 56 height 52
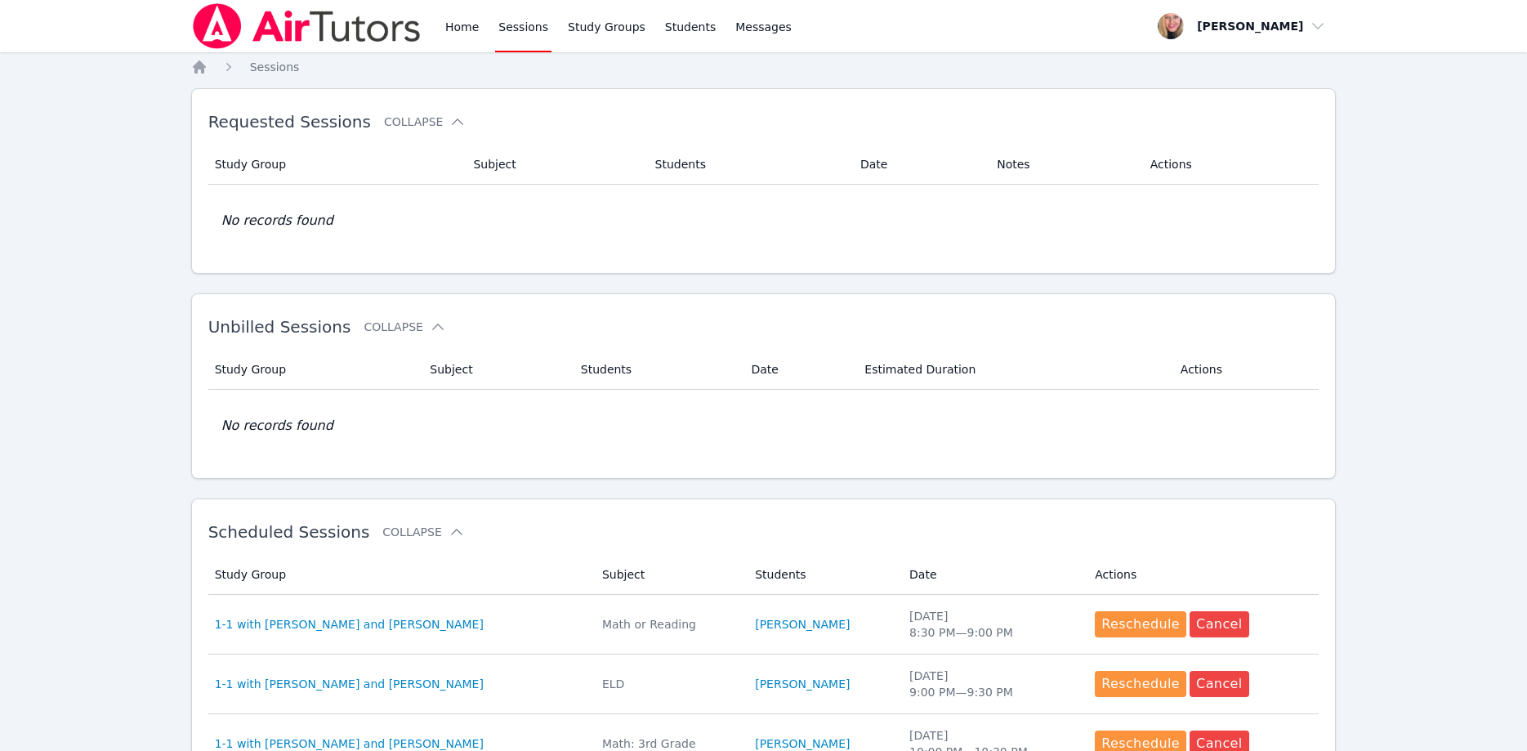
click at [362, 23] on img at bounding box center [306, 26] width 231 height 46
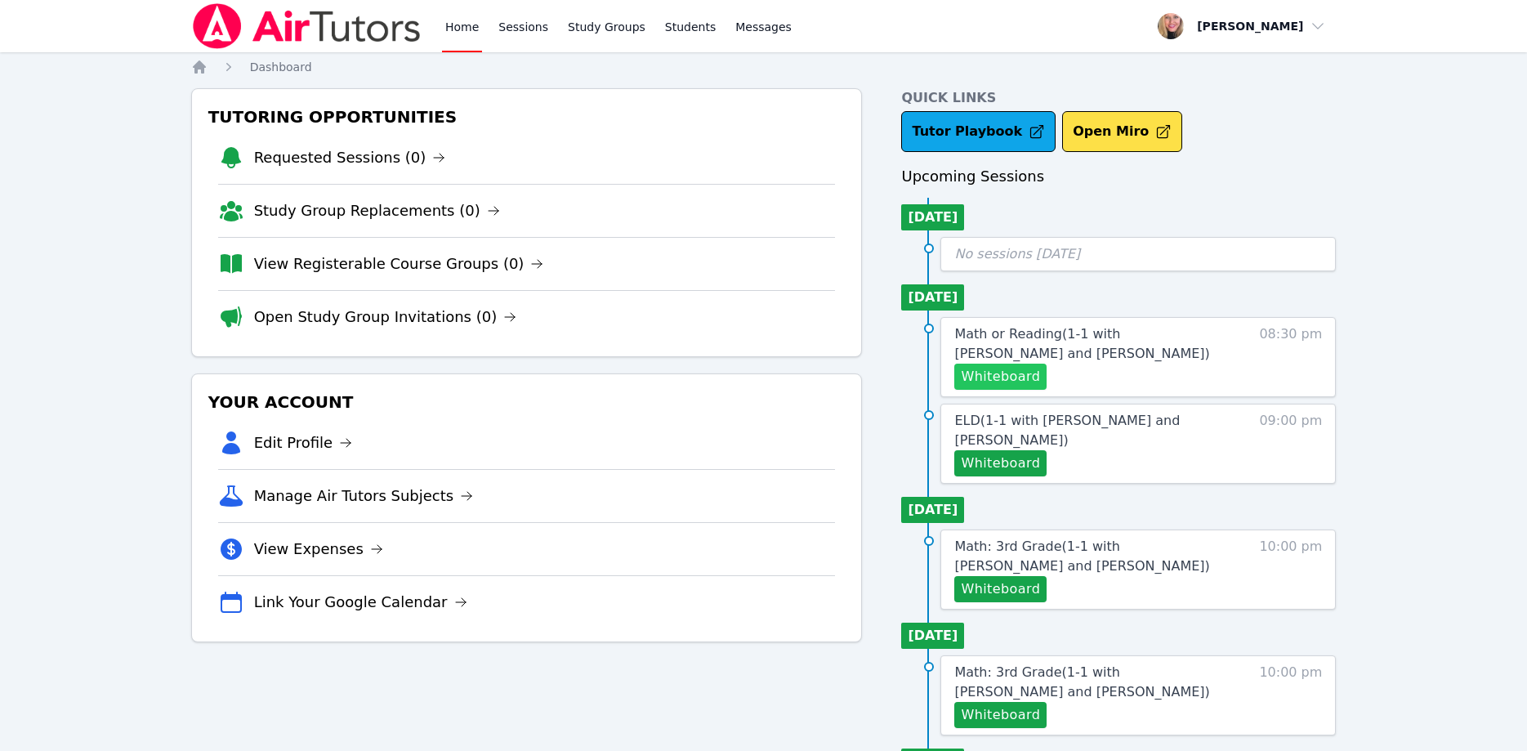
click at [1011, 382] on button "Whiteboard" at bounding box center [1001, 377] width 92 height 26
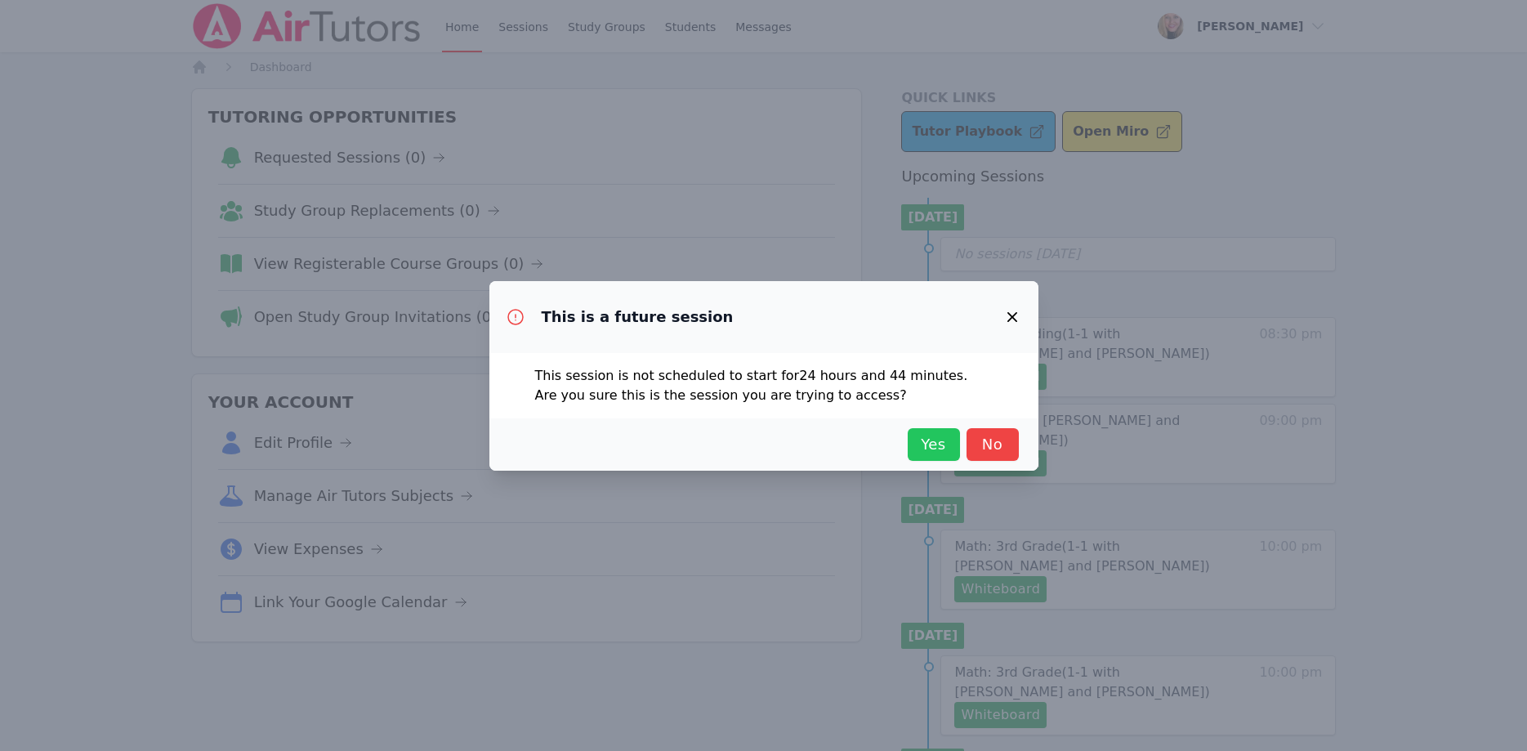
click at [945, 443] on span "Yes" at bounding box center [934, 444] width 36 height 23
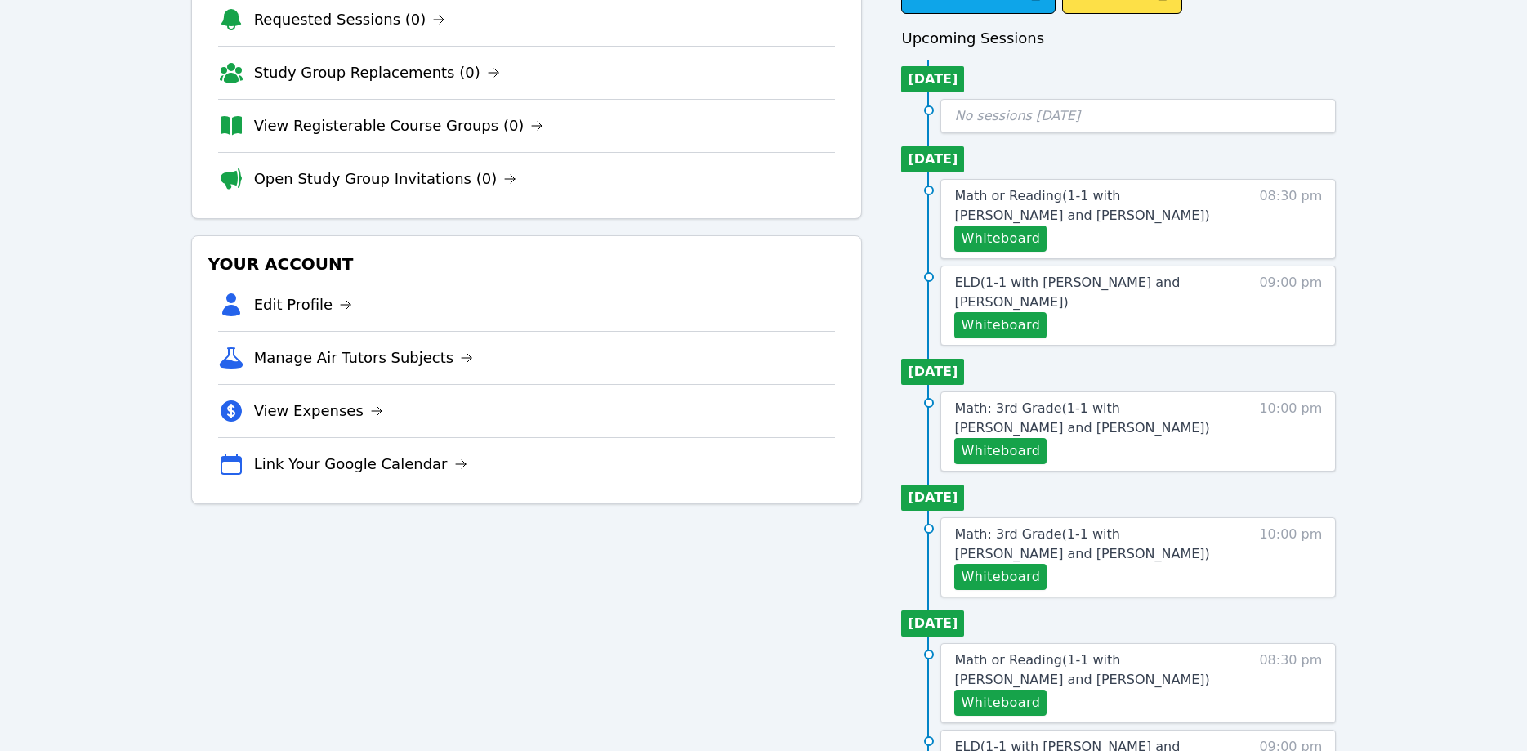
scroll to position [167, 0]
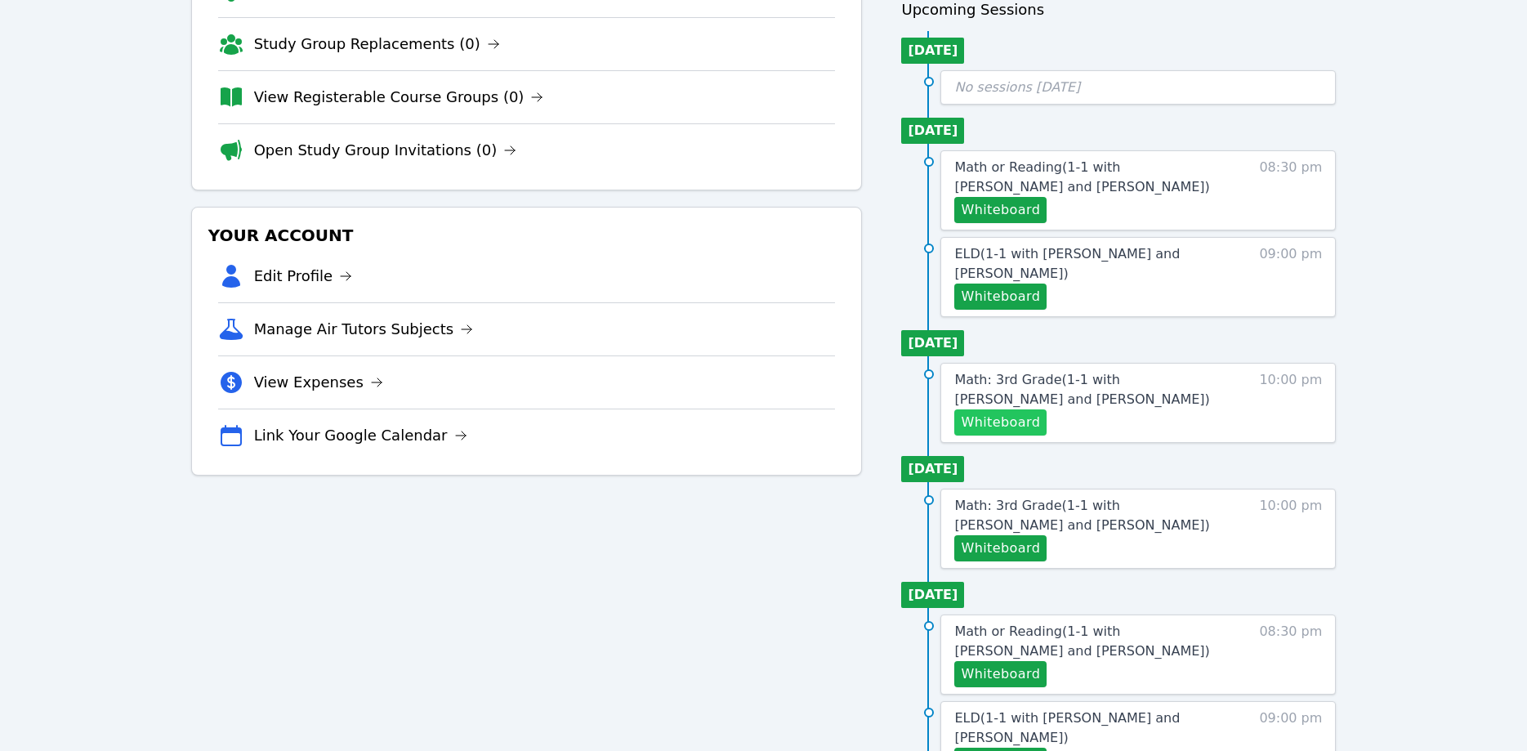
click at [981, 409] on button "Whiteboard" at bounding box center [1001, 422] width 92 height 26
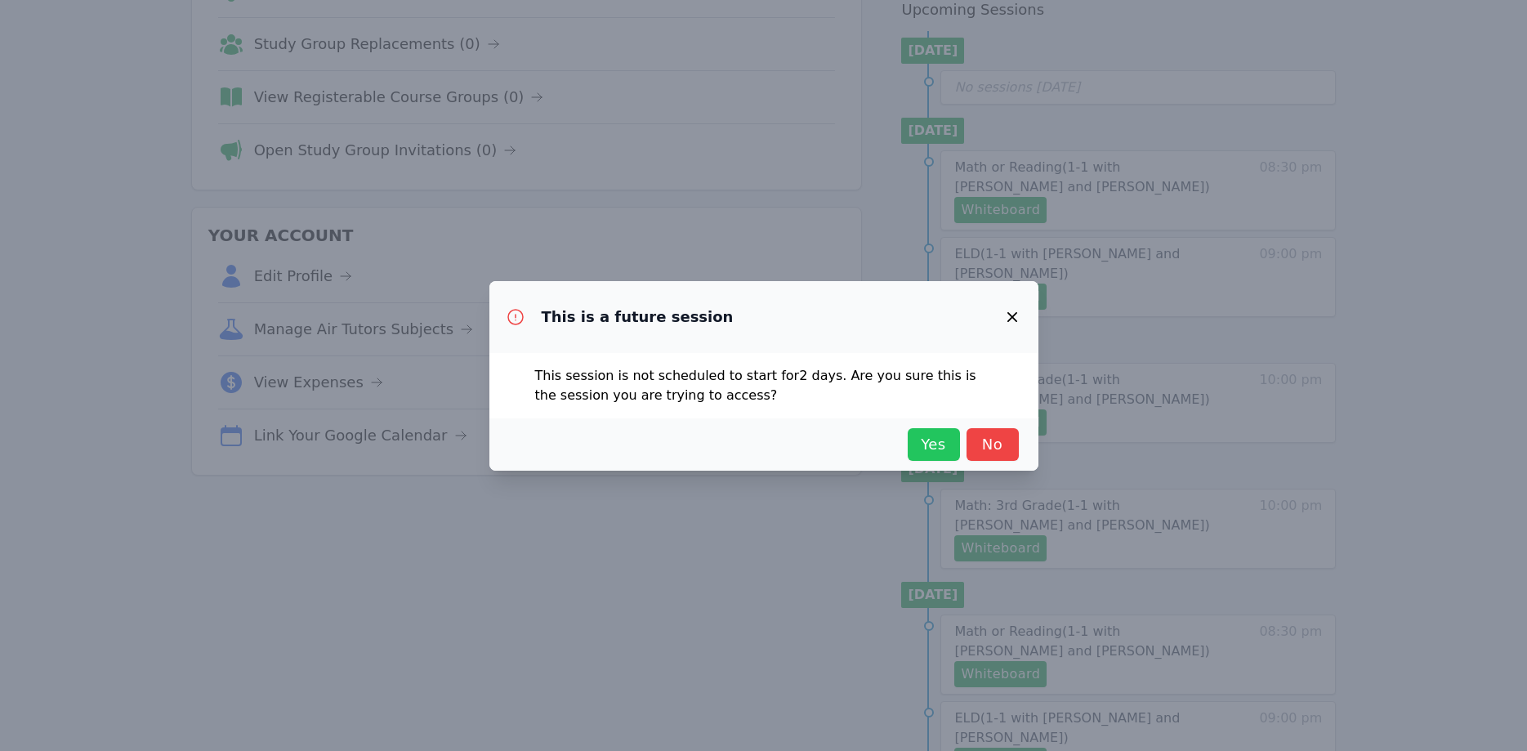
click at [924, 441] on span "Yes" at bounding box center [934, 444] width 36 height 23
